Goal: Task Accomplishment & Management: Manage account settings

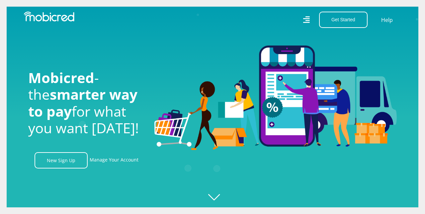
click at [308, 23] on icon at bounding box center [306, 19] width 7 height 7
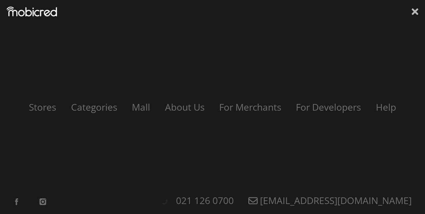
click at [415, 14] on icon at bounding box center [415, 11] width 7 height 7
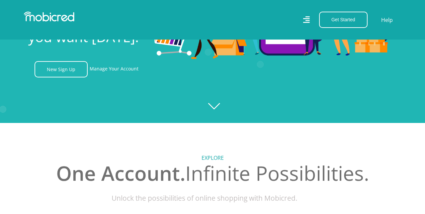
scroll to position [0, 379]
click at [116, 69] on link "Manage Your Account" at bounding box center [114, 69] width 49 height 16
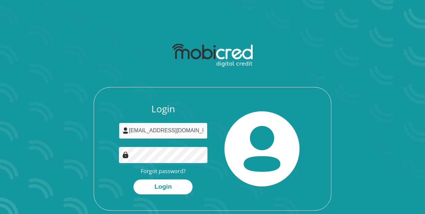
type input "[EMAIL_ADDRESS][DOMAIN_NAME]"
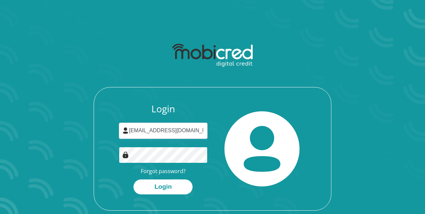
click at [163, 186] on button "Login" at bounding box center [163, 186] width 59 height 15
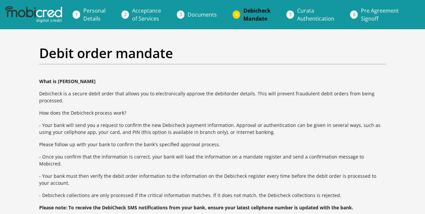
click at [202, 15] on span "Documents" at bounding box center [202, 14] width 29 height 7
click at [141, 17] on span "Acceptance of Services" at bounding box center [146, 14] width 29 height 15
click at [127, 15] on li "Acceptance of Services" at bounding box center [154, 14] width 55 height 21
